Goal: Transaction & Acquisition: Purchase product/service

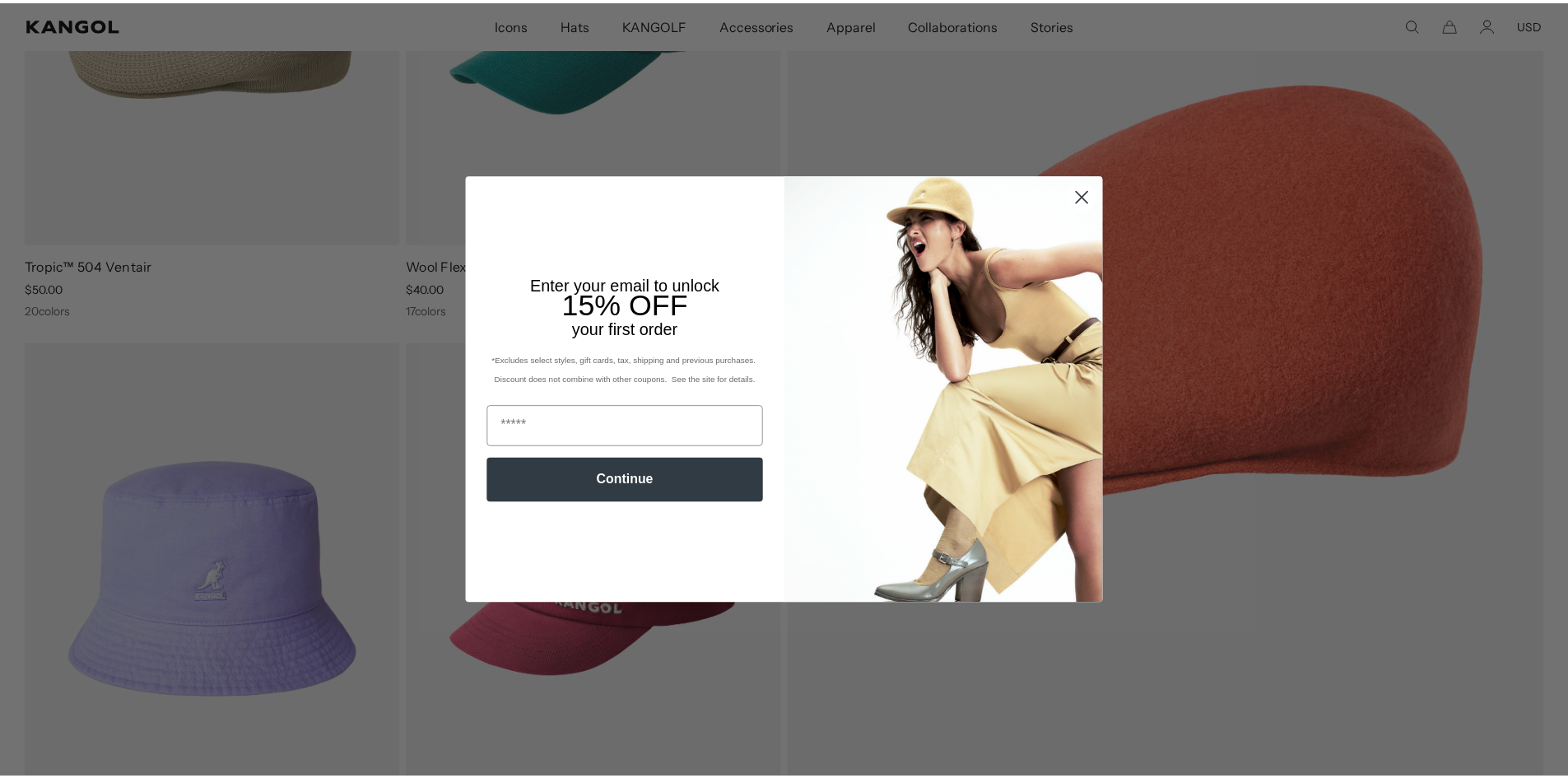
scroll to position [411, 0]
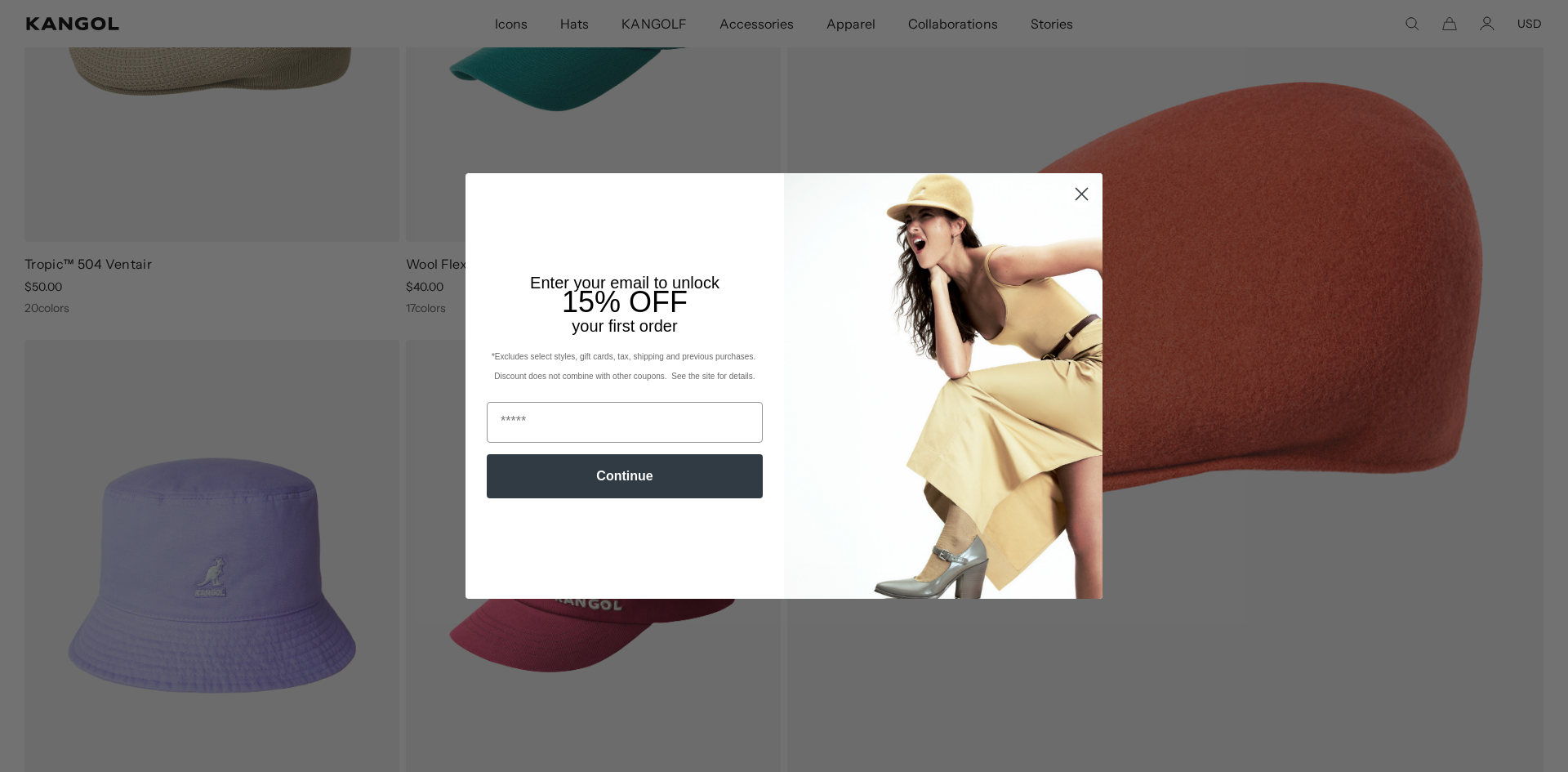
click at [1069, 183] on circle "Close dialog" at bounding box center [1082, 193] width 27 height 27
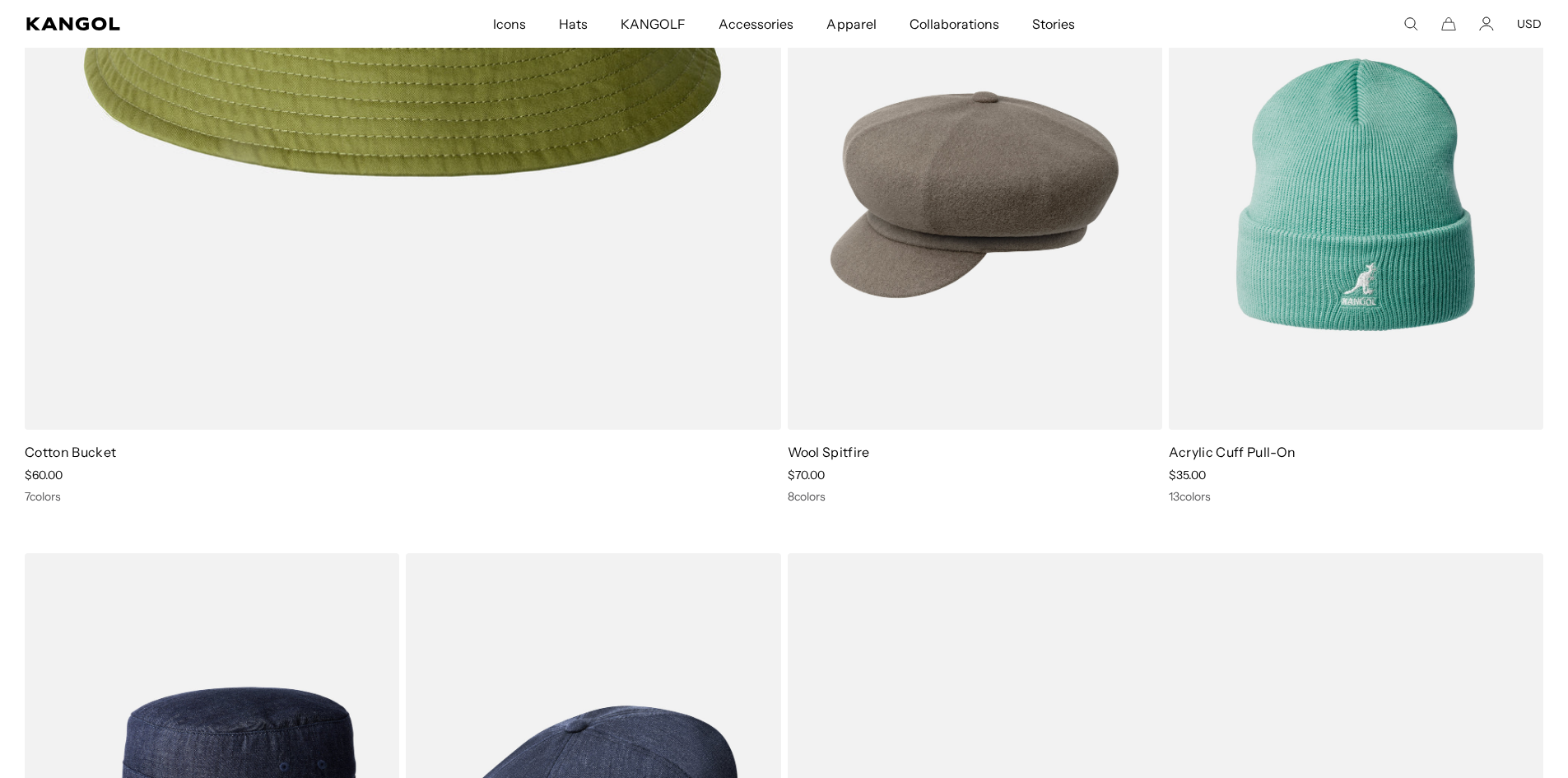
scroll to position [4117, 0]
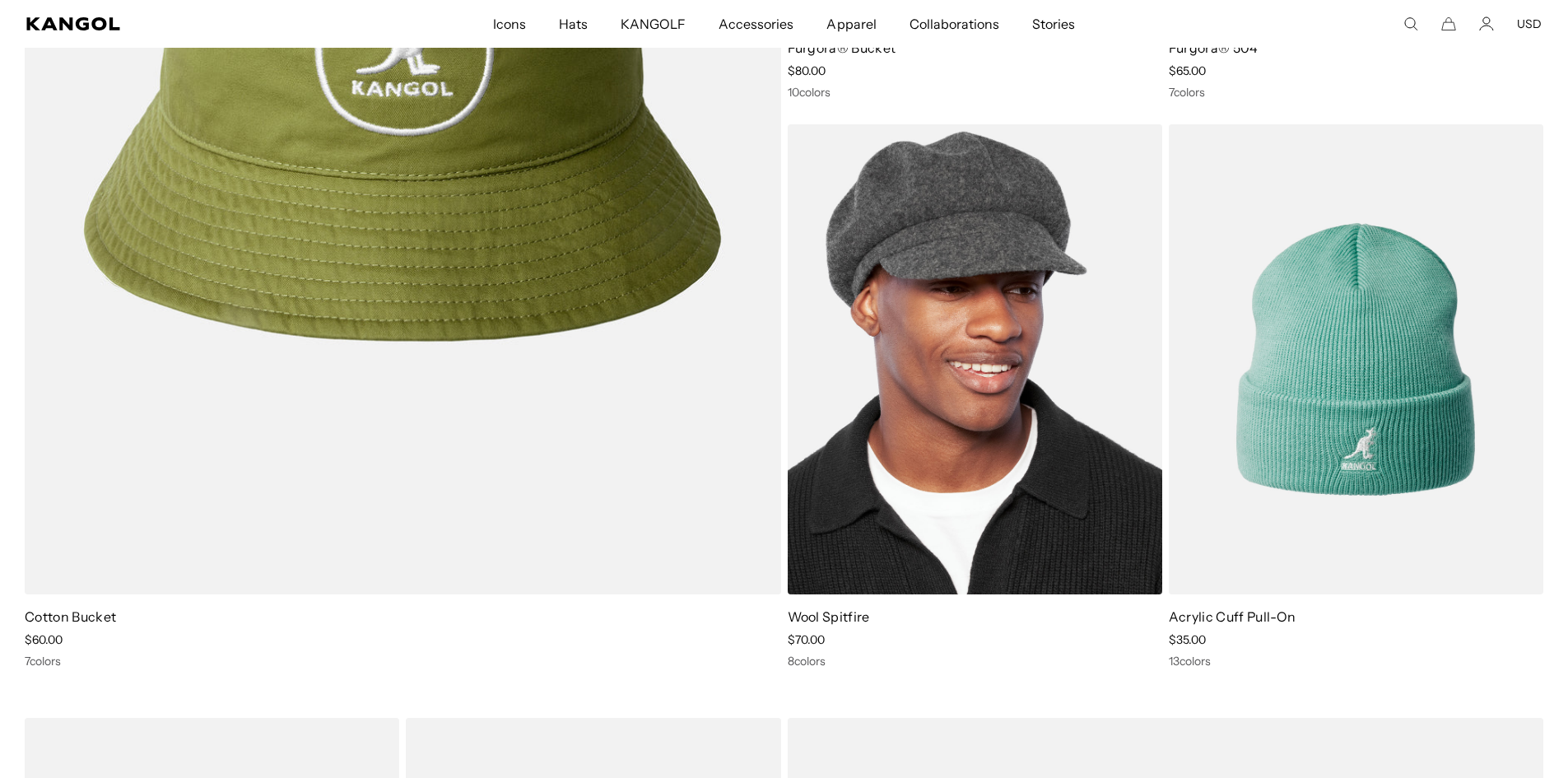
click at [1066, 539] on img at bounding box center [974, 360] width 374 height 471
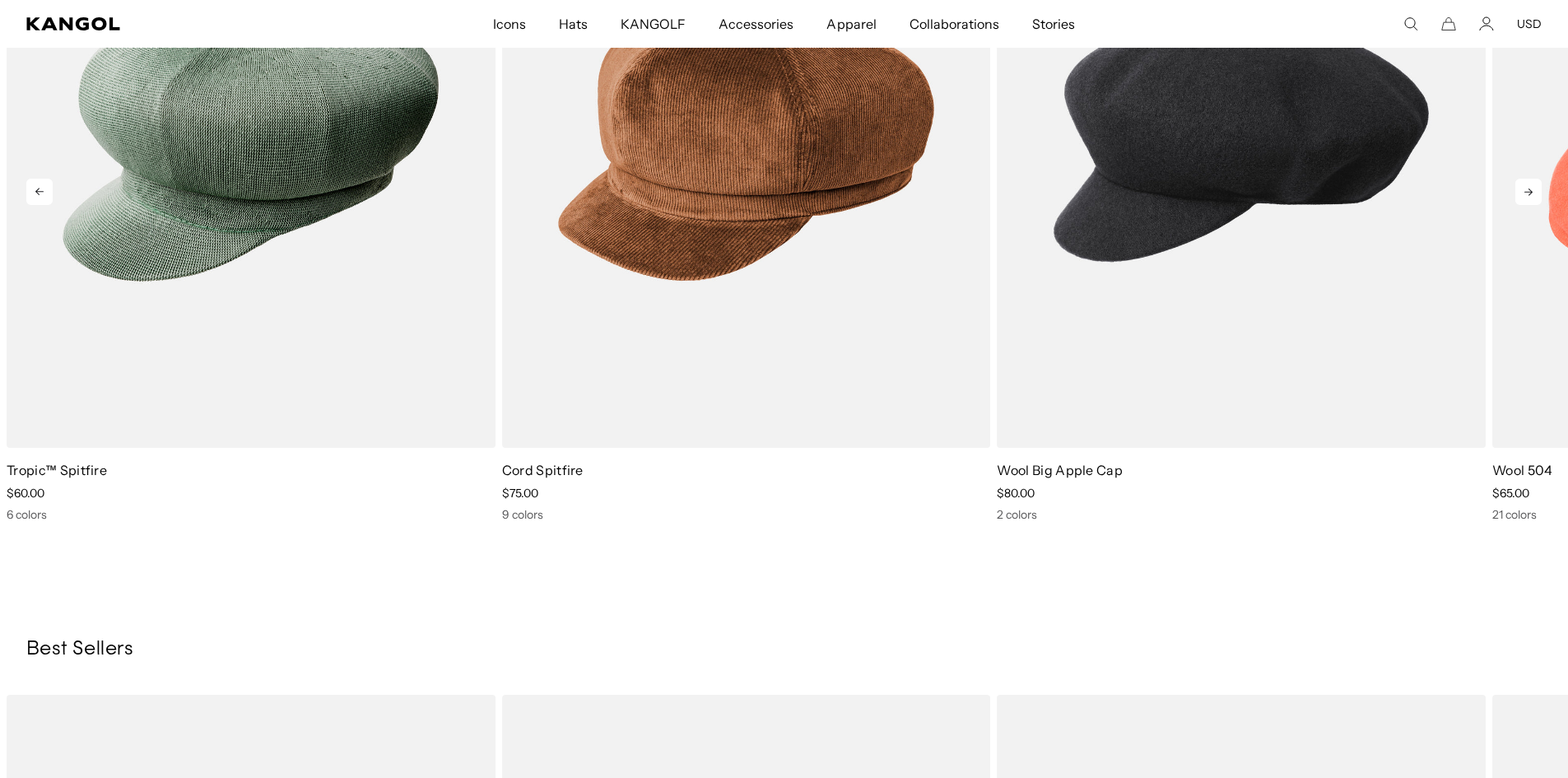
scroll to position [2059, 0]
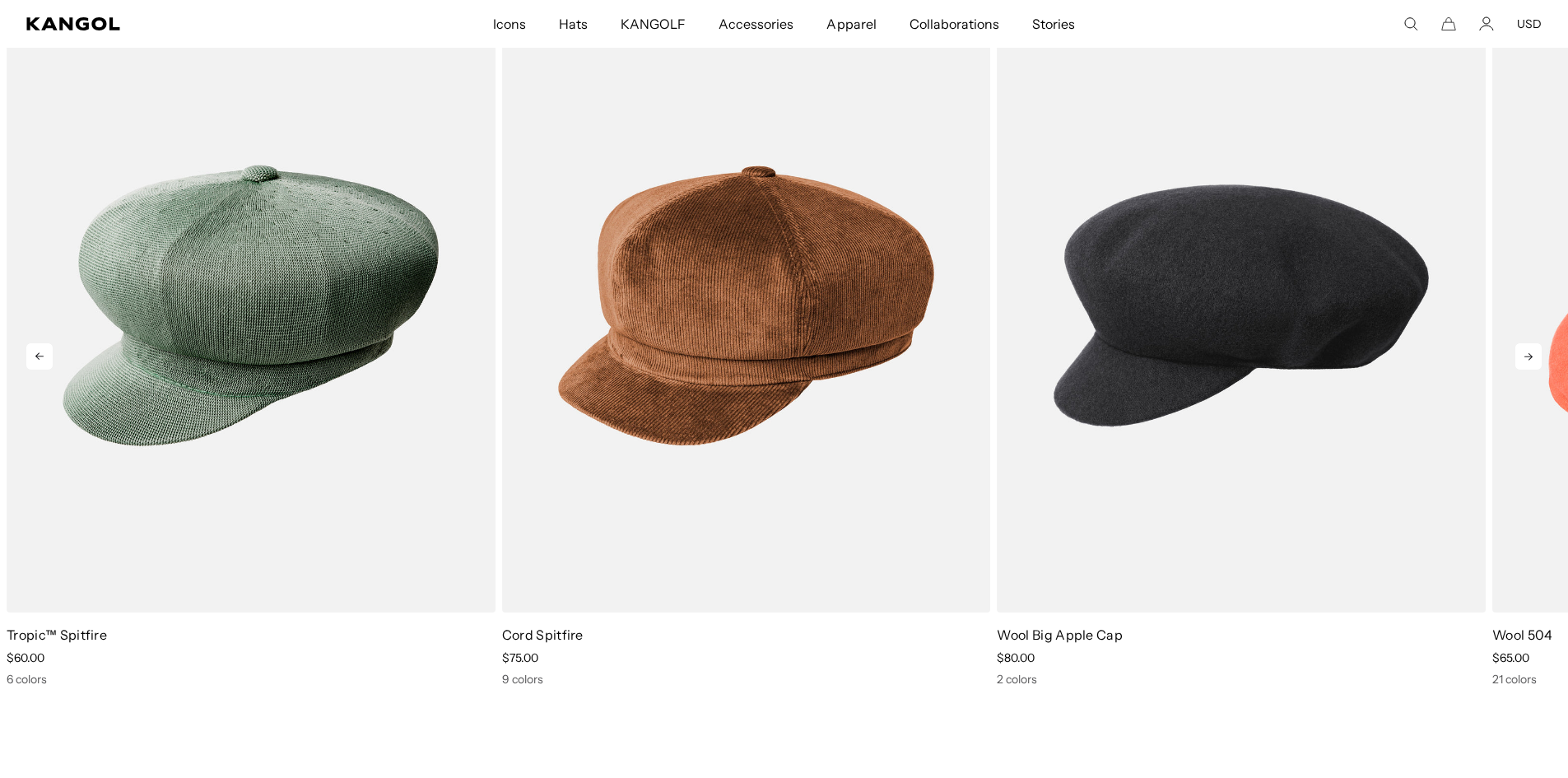
click at [1206, 587] on img "3 of 5" at bounding box center [1242, 305] width 489 height 613
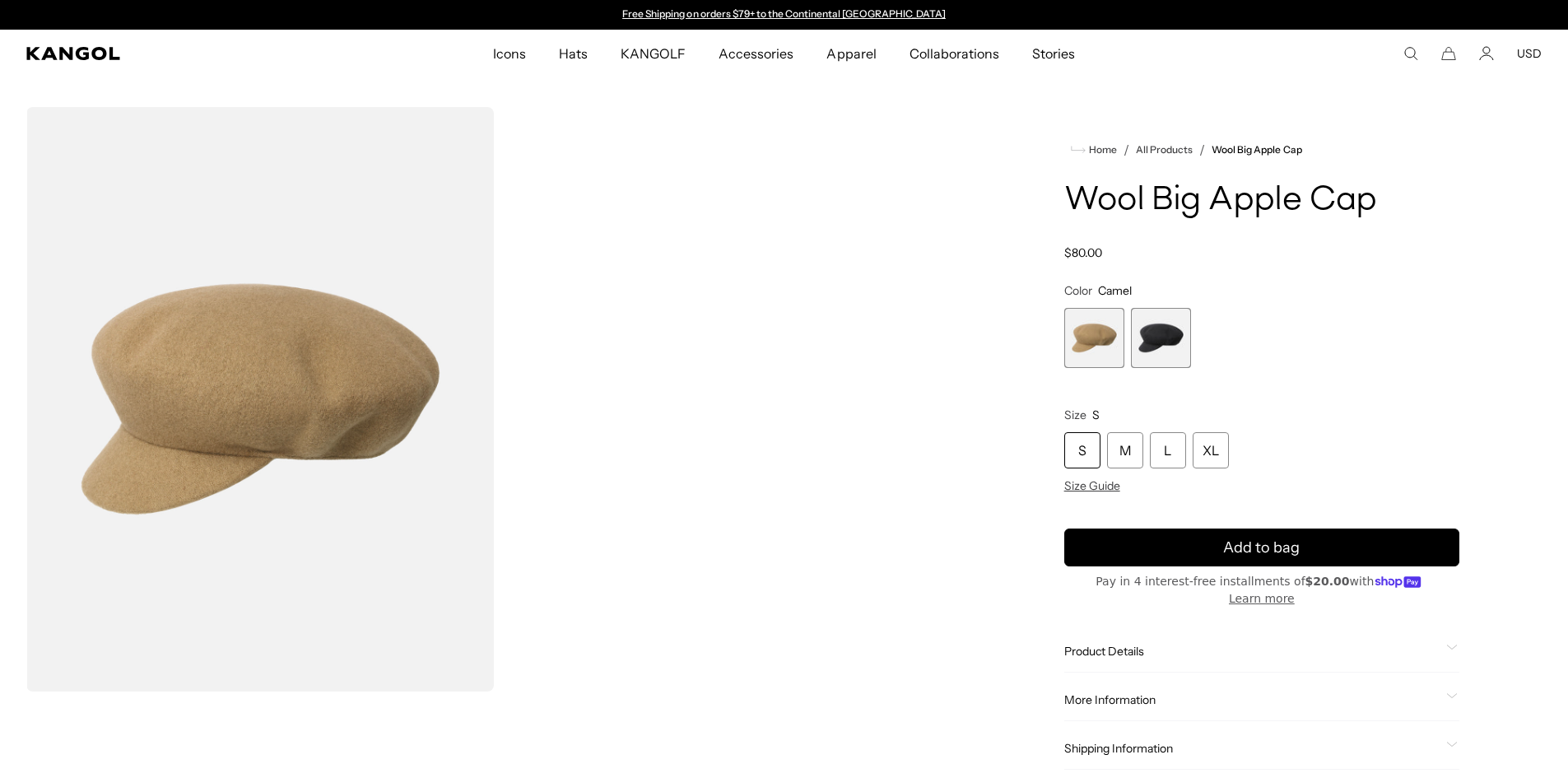
click at [1173, 320] on span "2 of 2" at bounding box center [1161, 338] width 61 height 61
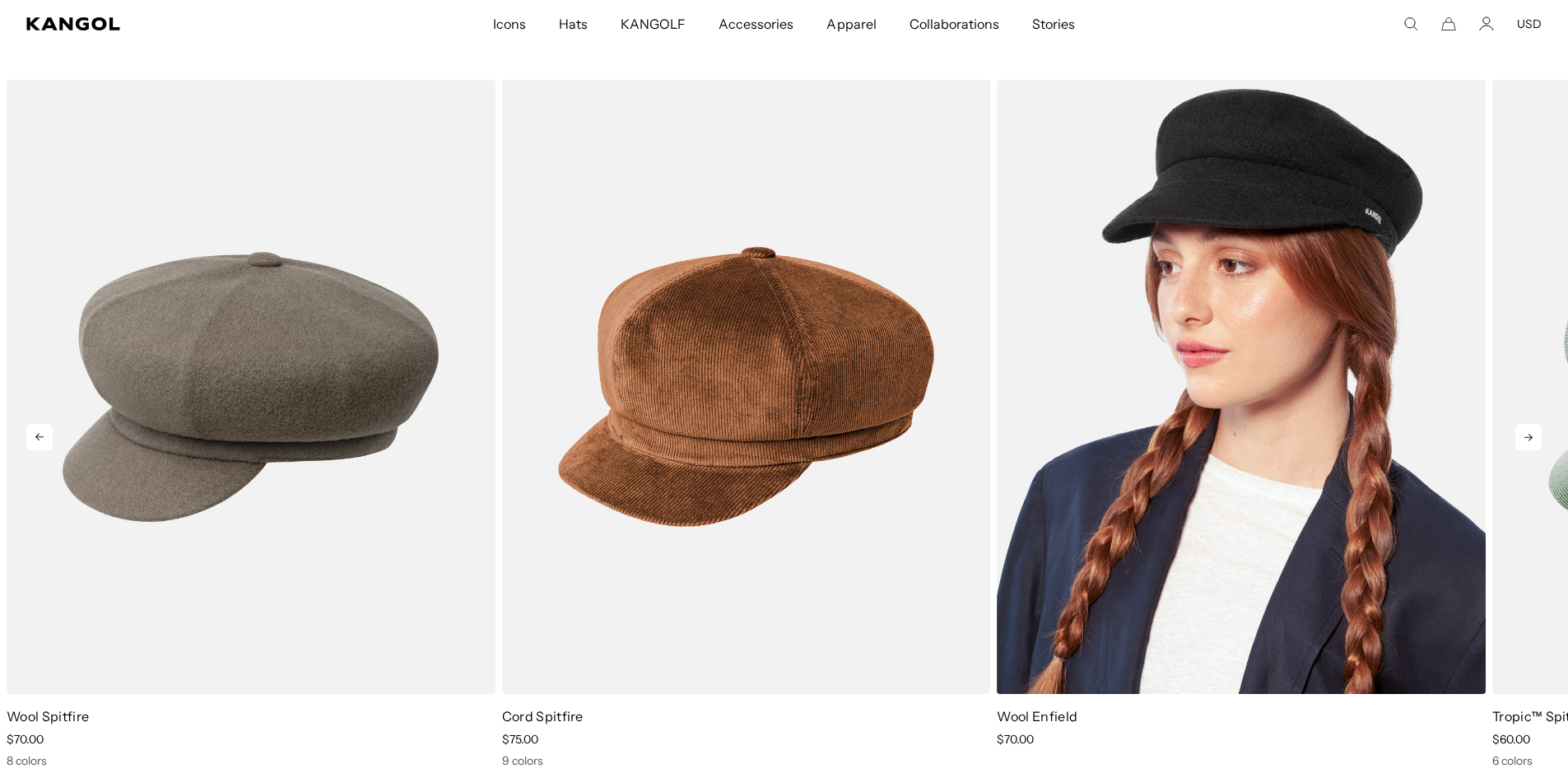
scroll to position [1070, 0]
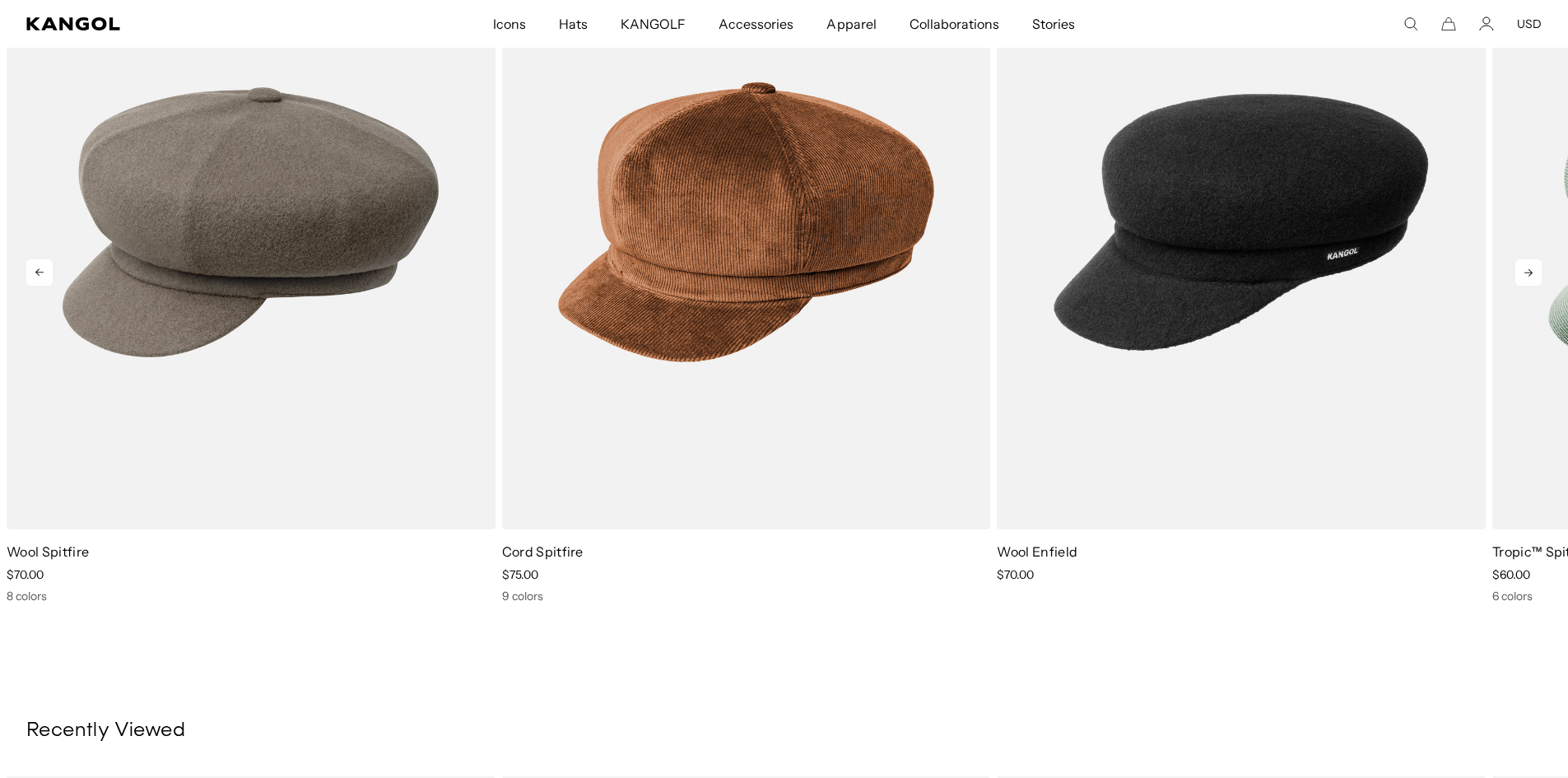
click at [1529, 260] on icon at bounding box center [1529, 273] width 26 height 26
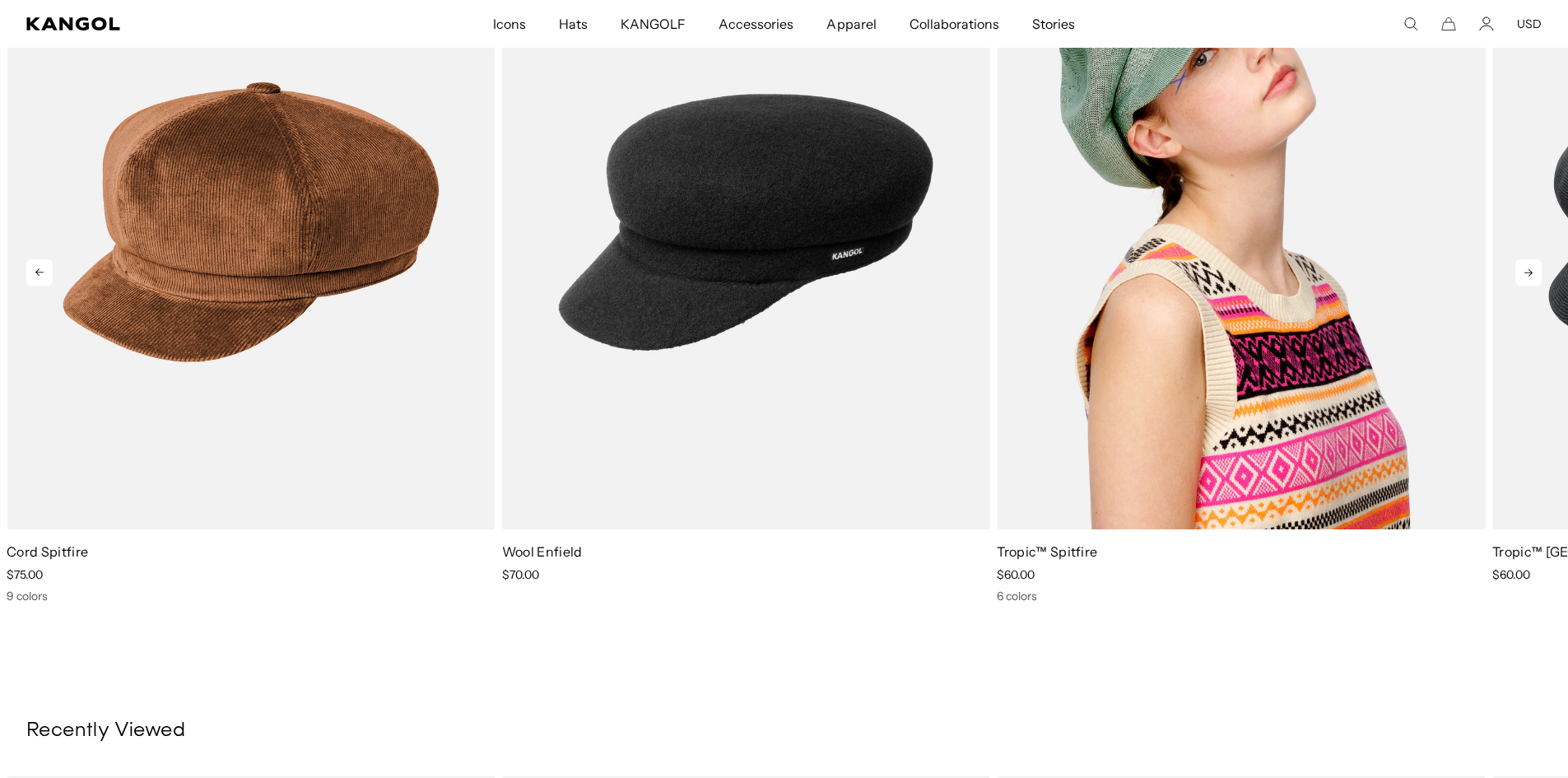
scroll to position [906, 0]
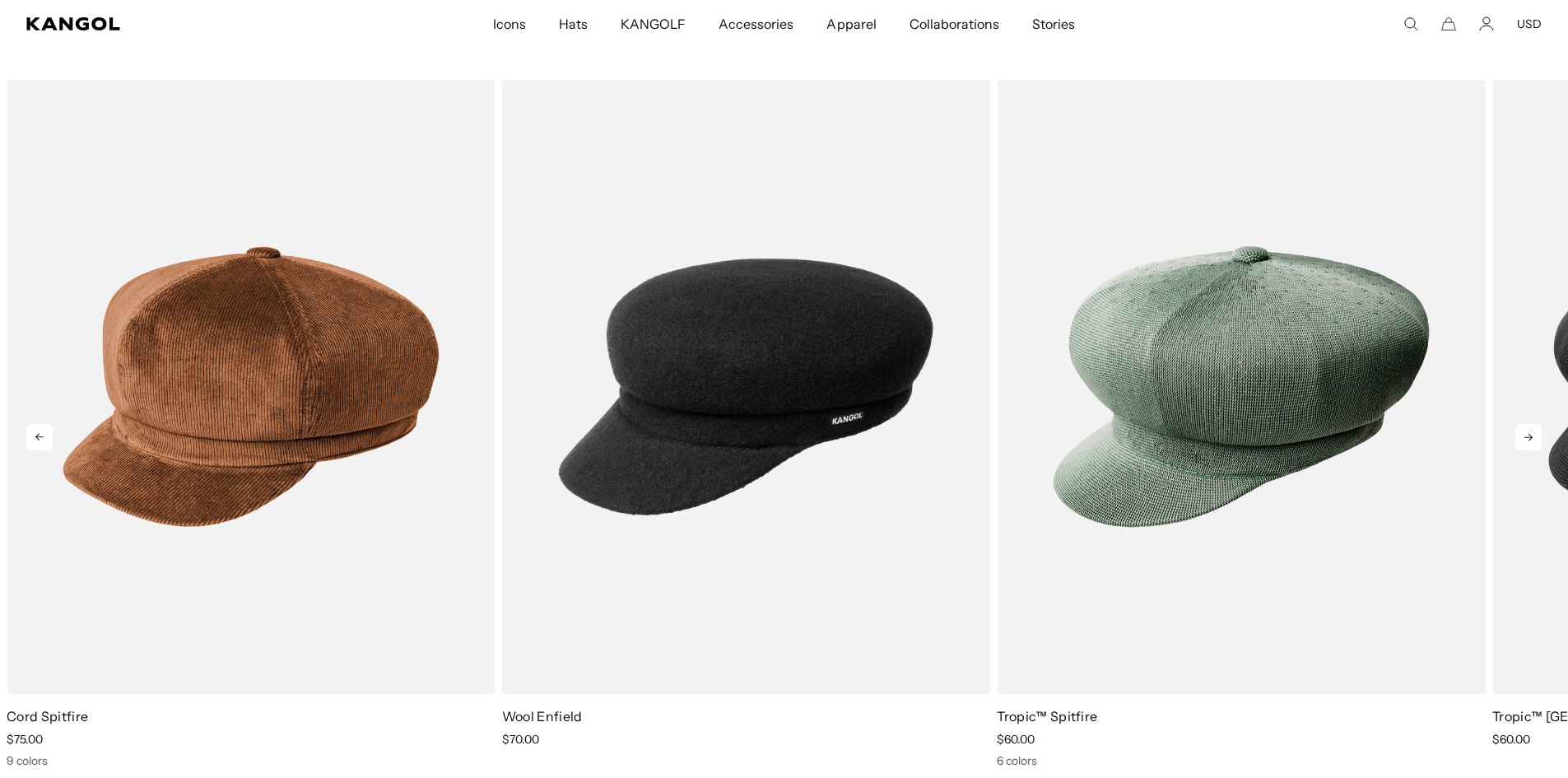
click at [1531, 424] on icon at bounding box center [1529, 437] width 26 height 26
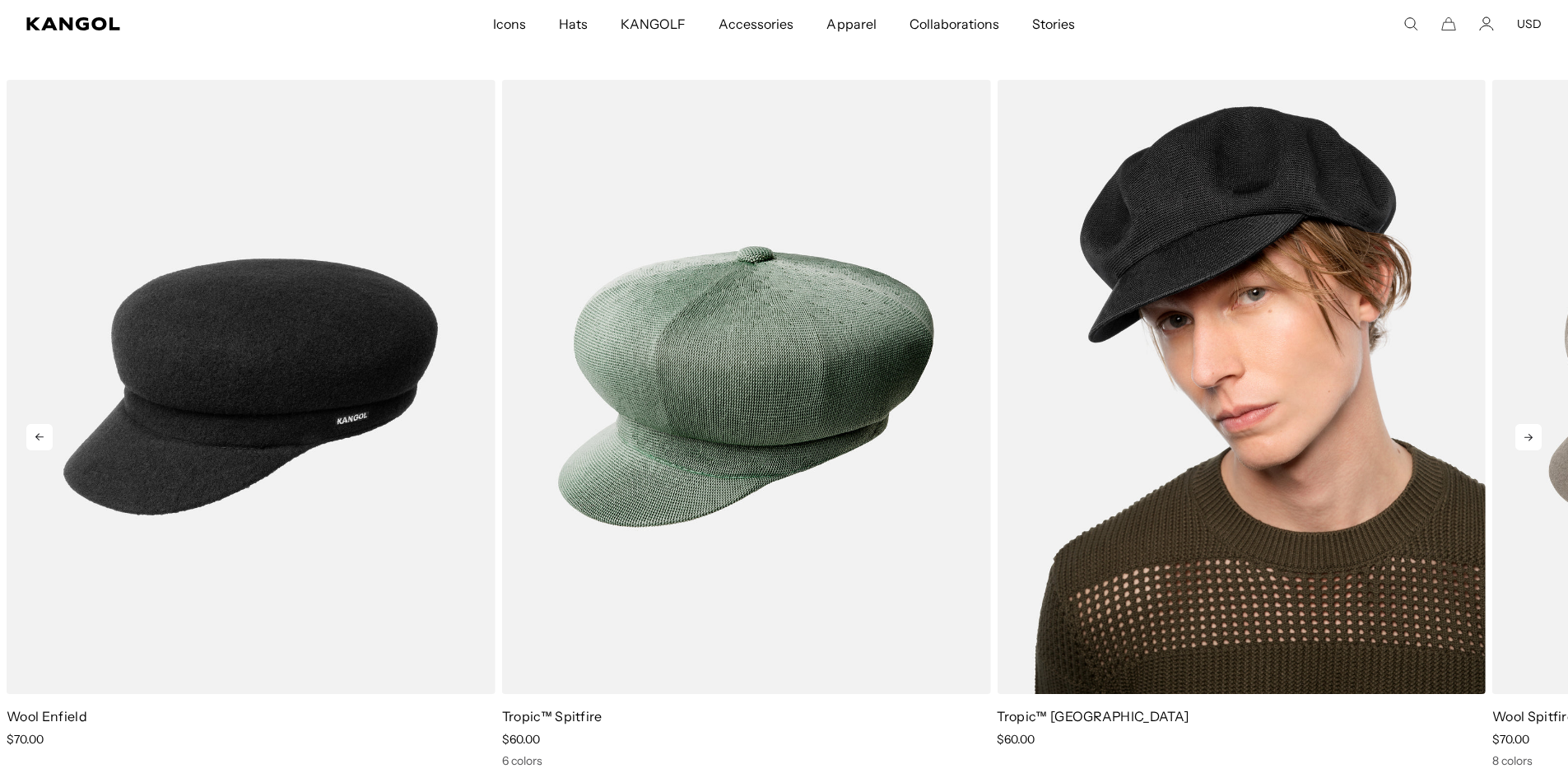
click at [1121, 430] on img "5 of 5" at bounding box center [1242, 386] width 489 height 613
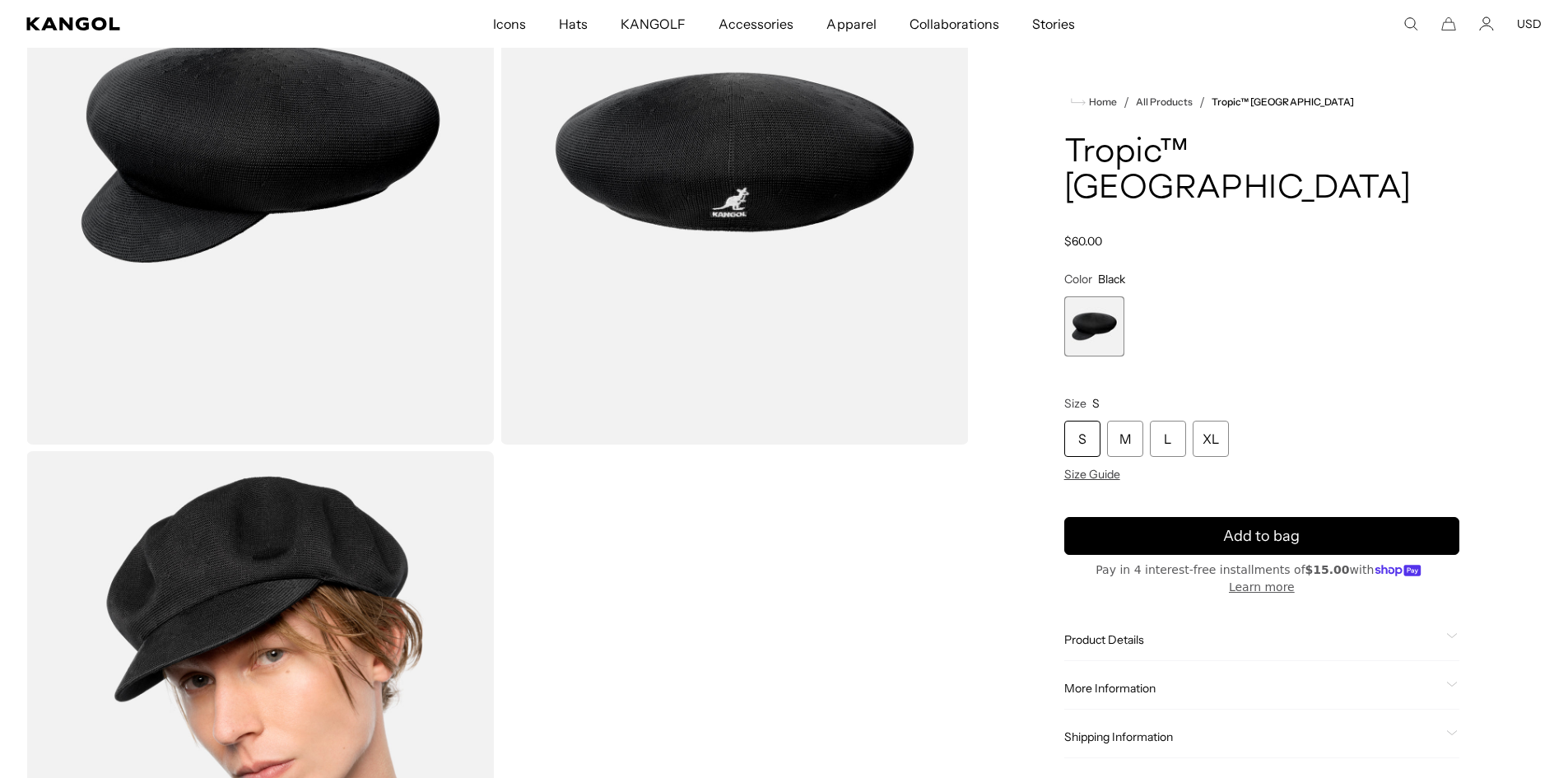
scroll to position [82, 0]
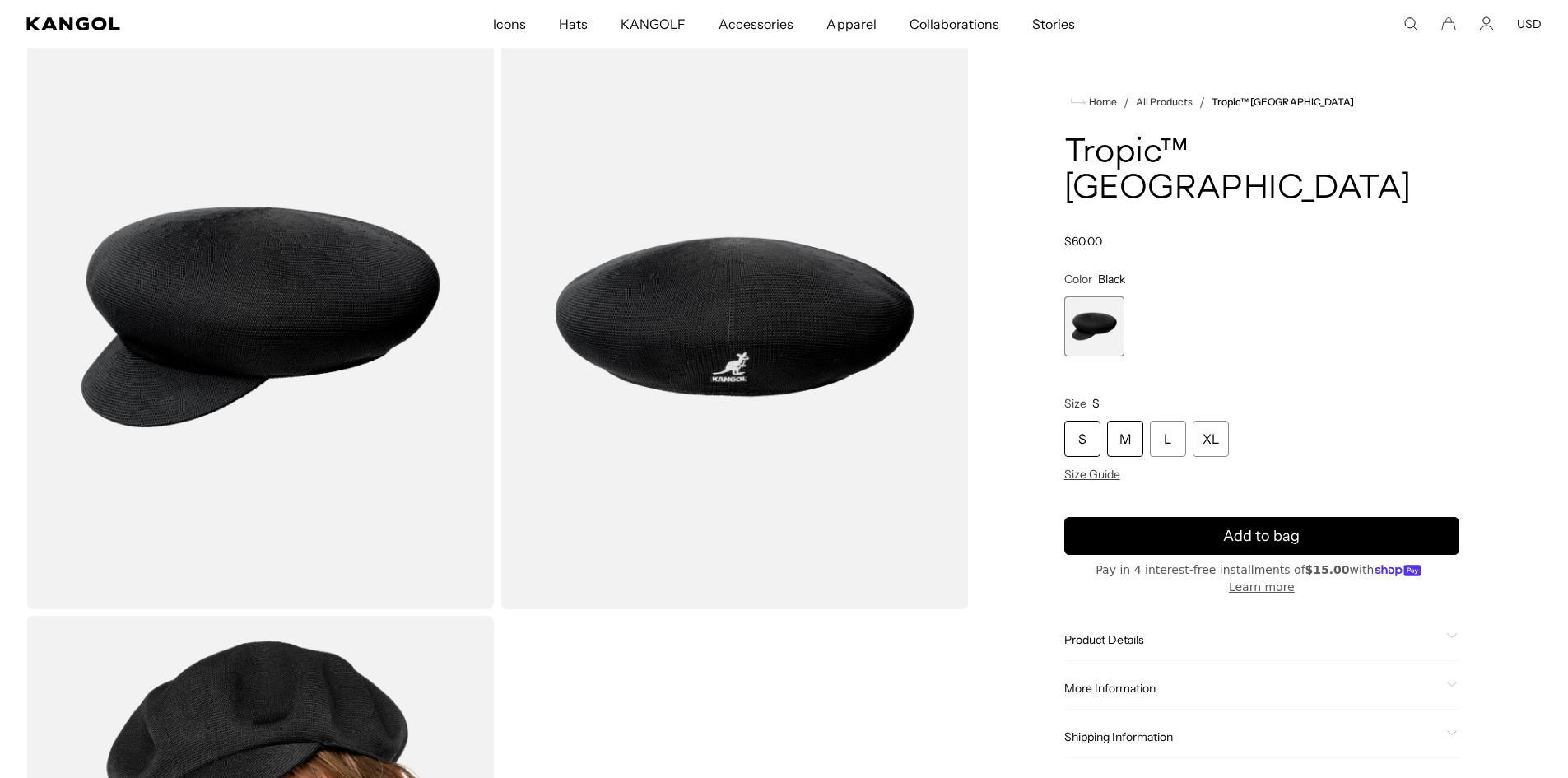
click at [1120, 421] on div "M" at bounding box center [1125, 439] width 36 height 36
